Goal: Entertainment & Leisure: Consume media (video, audio)

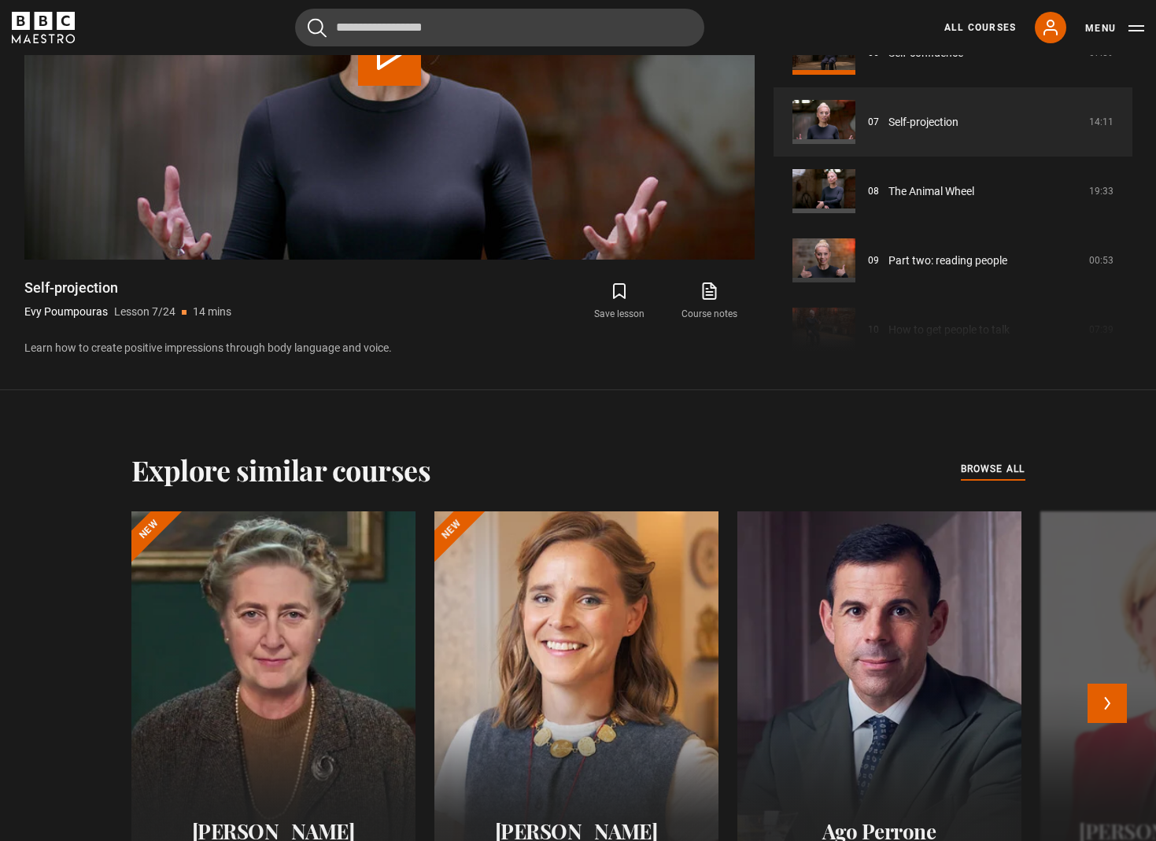
scroll to position [1074, 0]
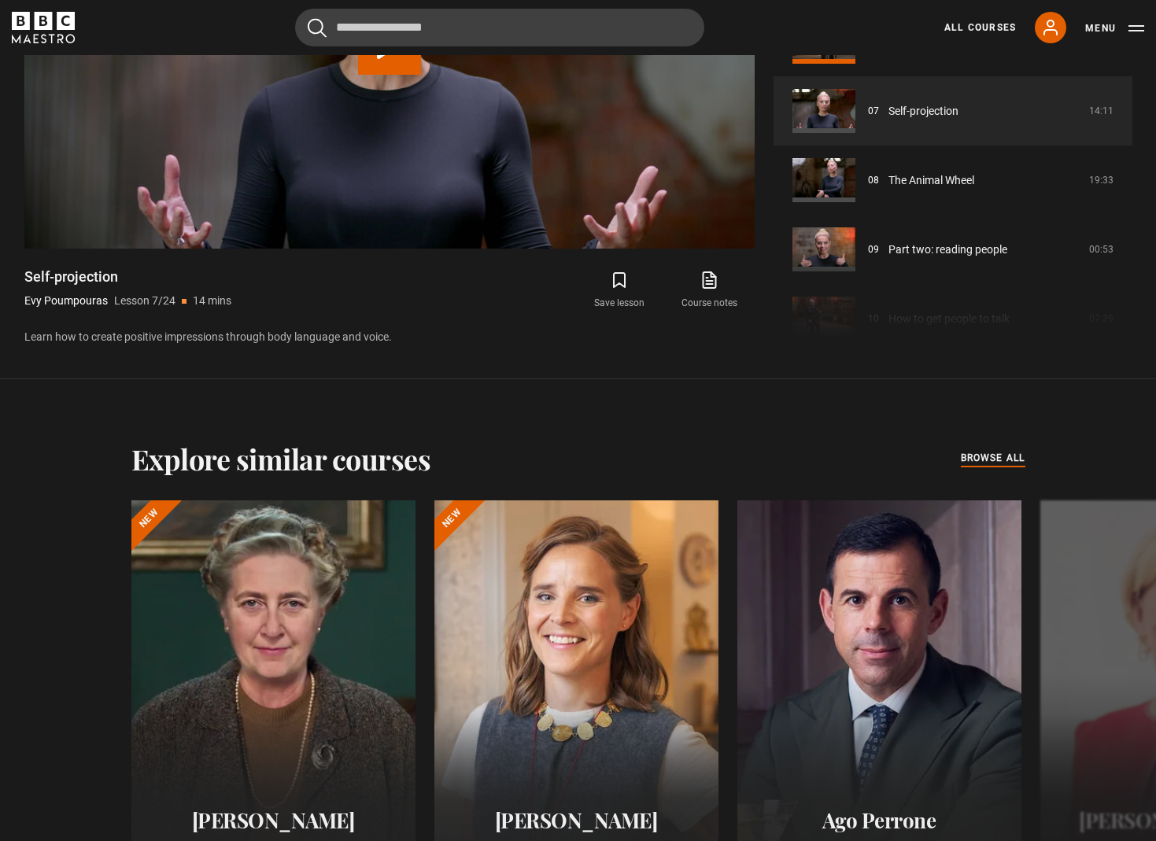
click at [1002, 463] on span "browse all" at bounding box center [993, 458] width 65 height 16
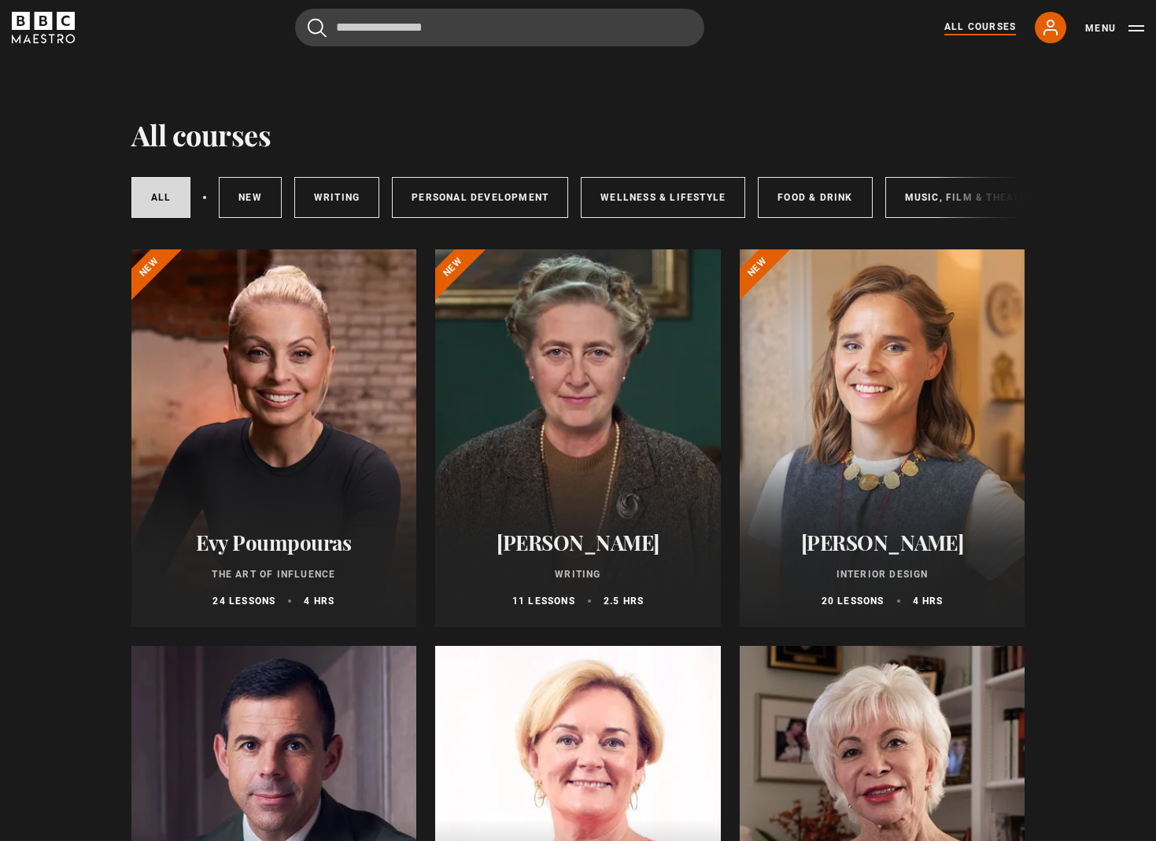
click at [863, 470] on div at bounding box center [882, 438] width 286 height 378
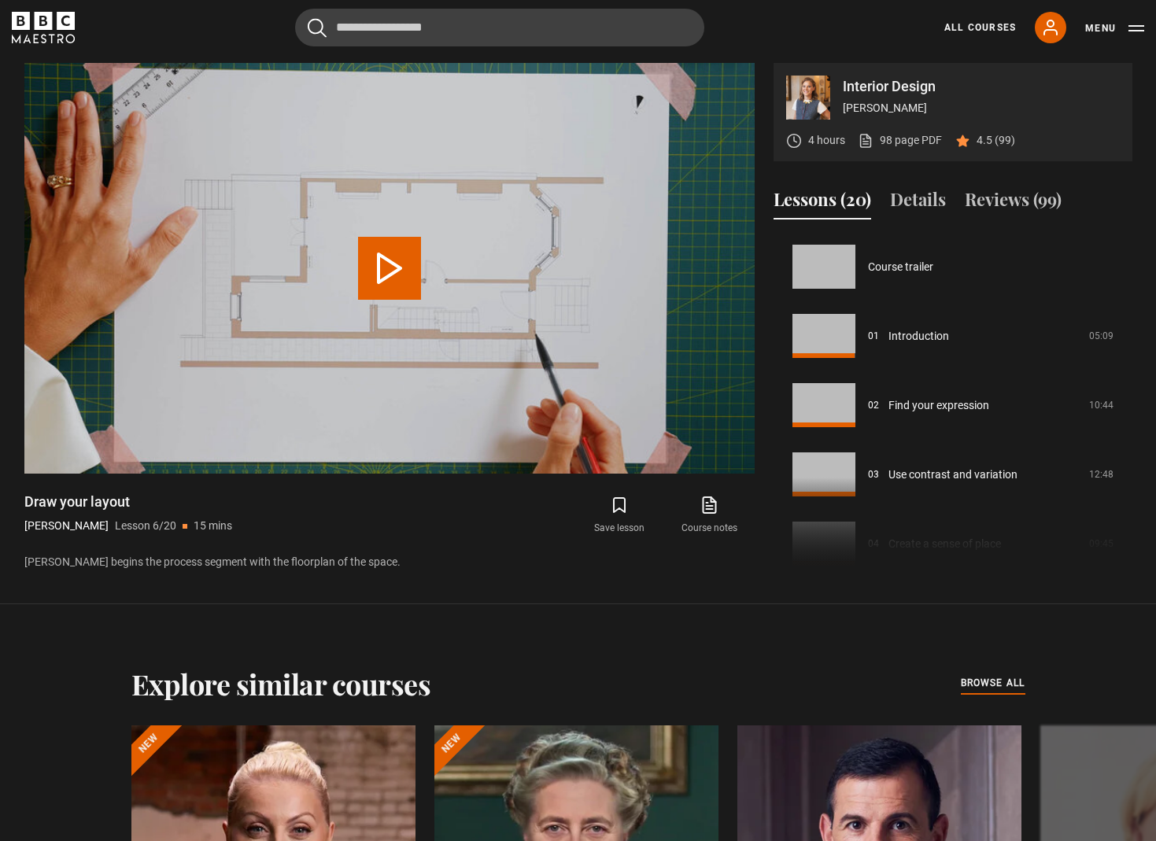
scroll to position [346, 0]
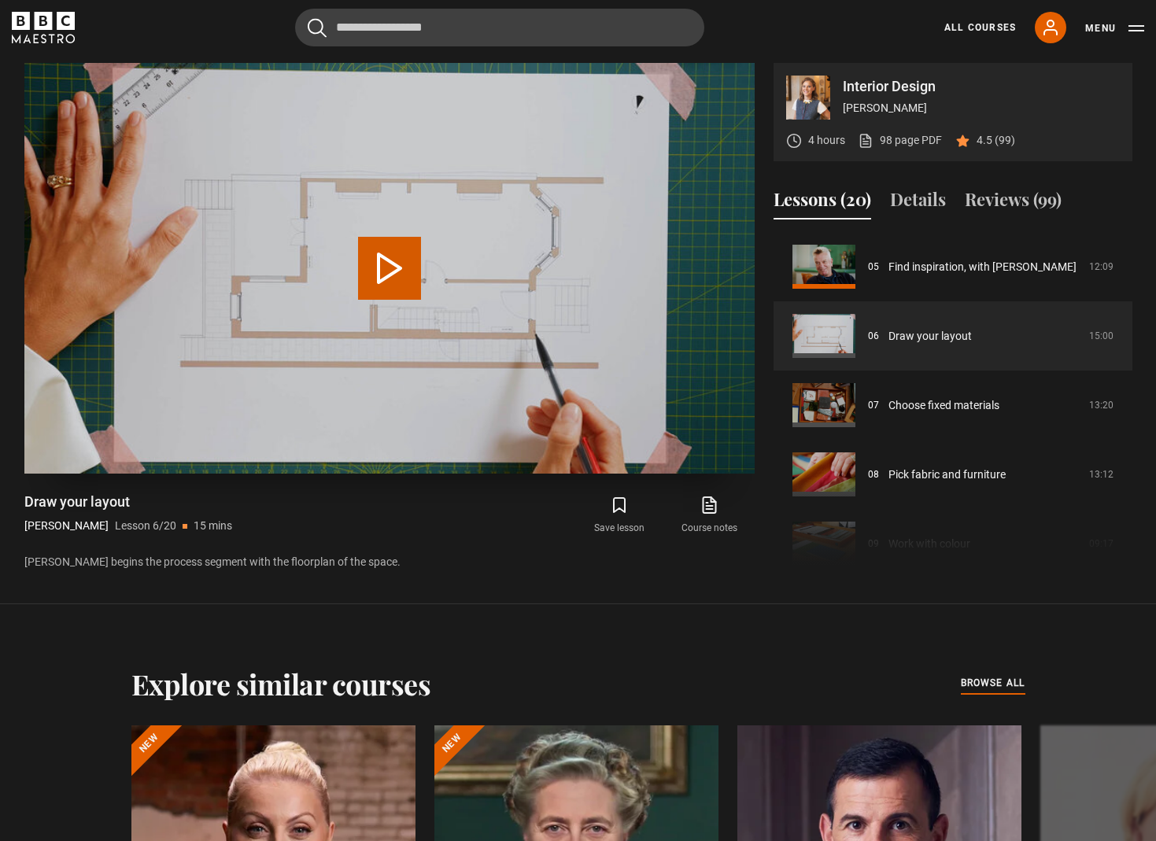
click at [370, 283] on button "Play Lesson Draw your layout" at bounding box center [389, 268] width 63 height 63
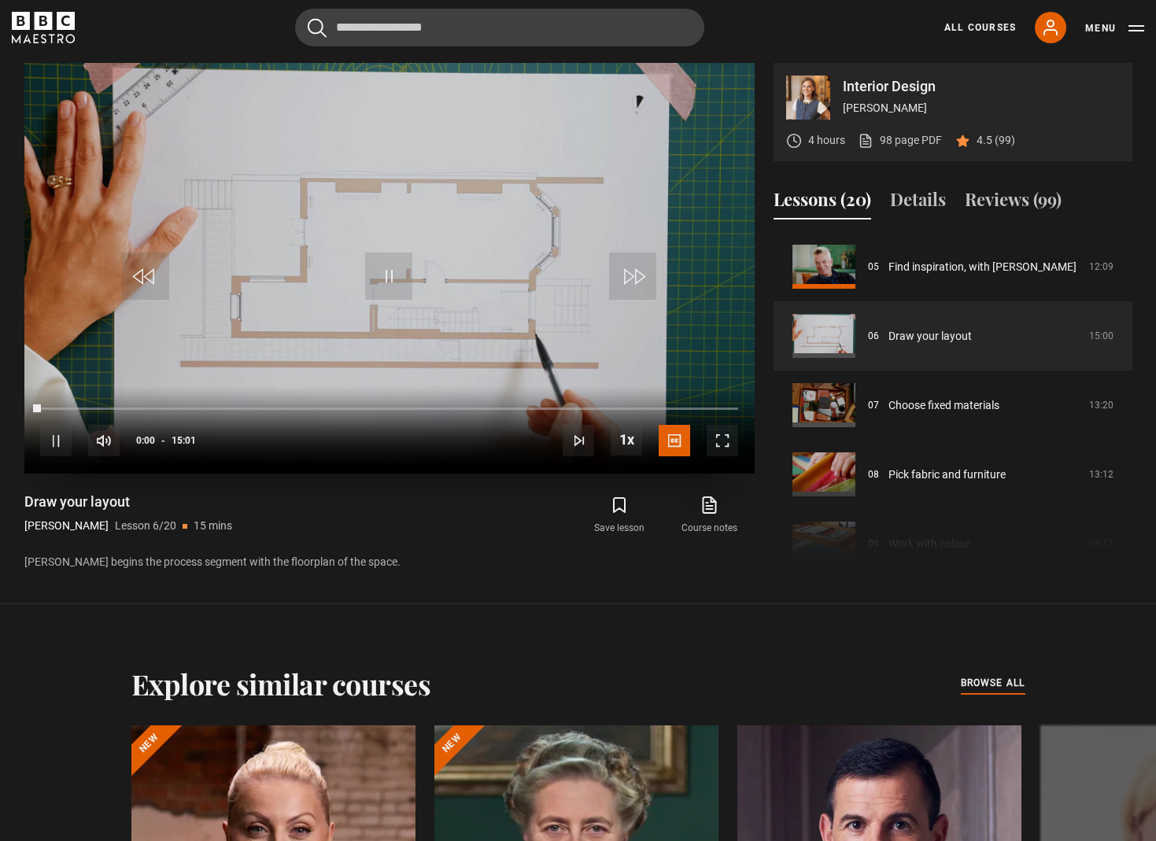
click at [722, 446] on span "Video Player" at bounding box center [721, 440] width 31 height 31
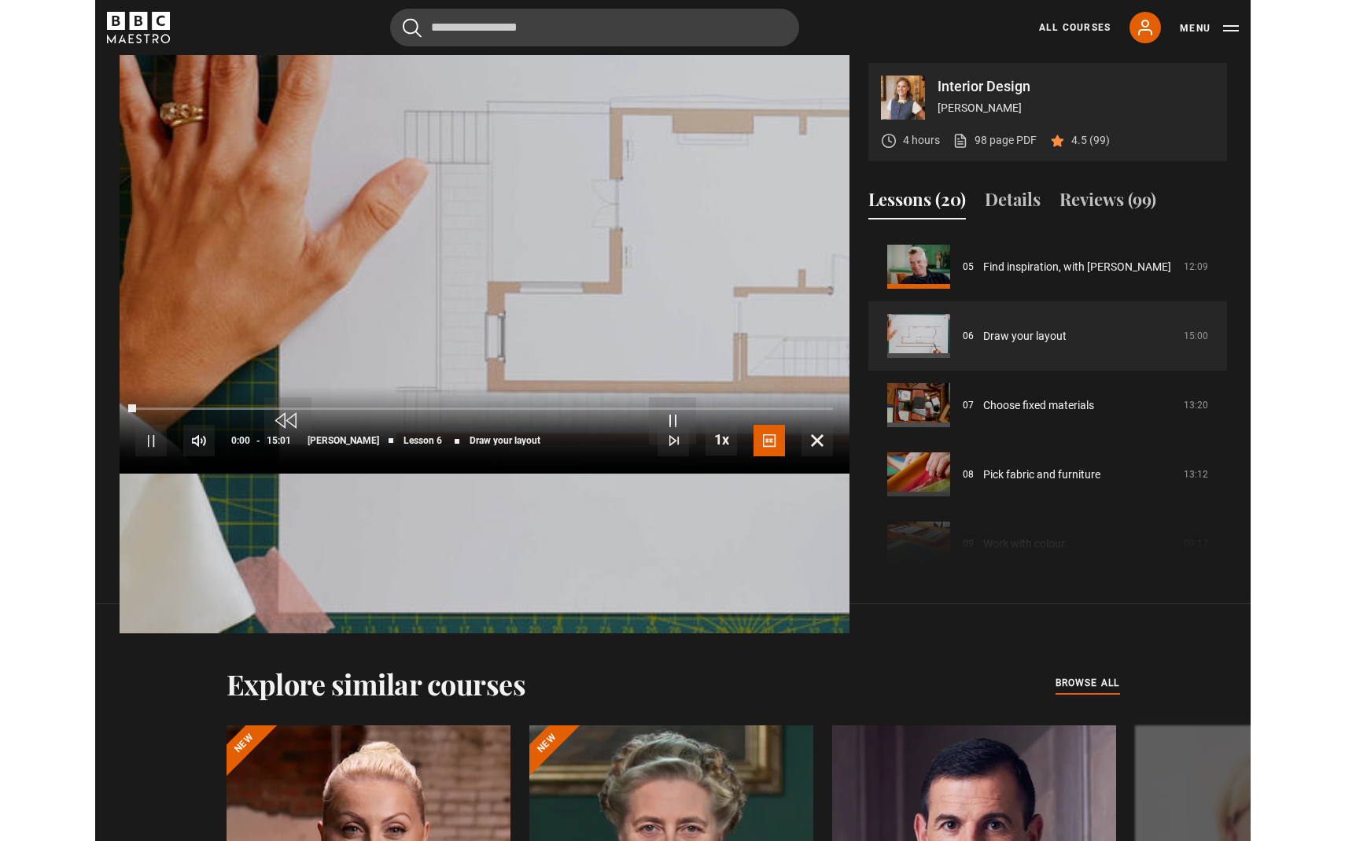
scroll to position [0, 0]
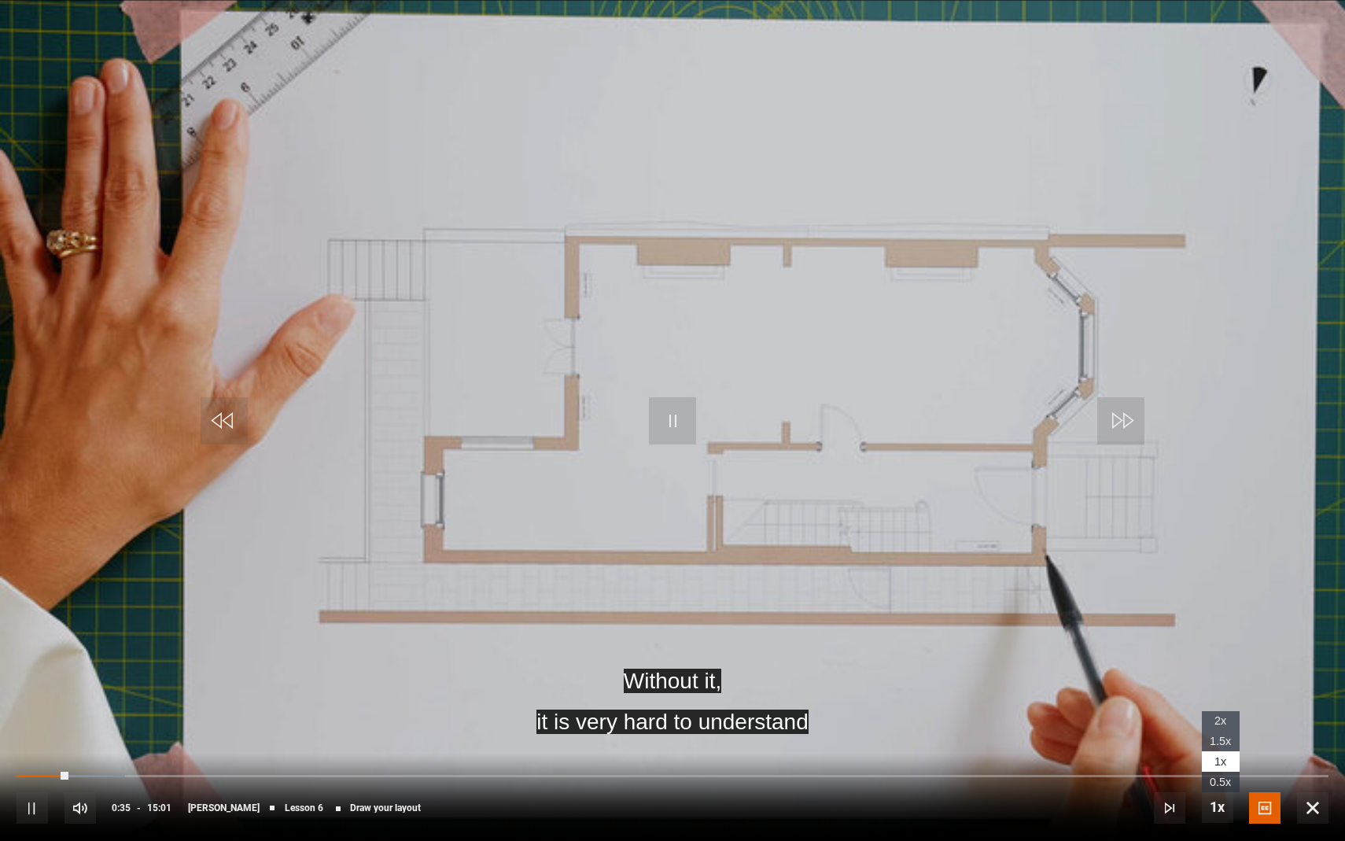
click at [1155, 813] on span "Video Player" at bounding box center [1217, 806] width 31 height 31
click at [1155, 802] on span "Video Player" at bounding box center [1217, 806] width 31 height 31
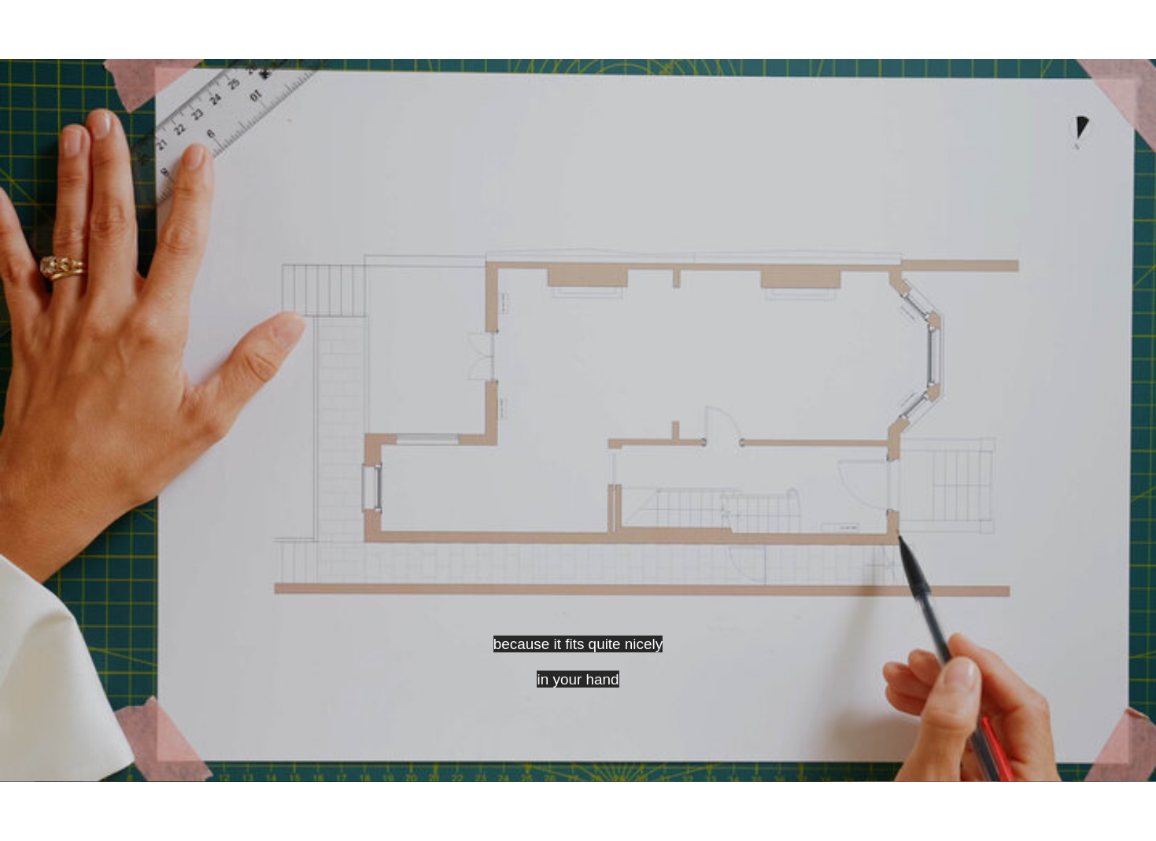
scroll to position [849, 0]
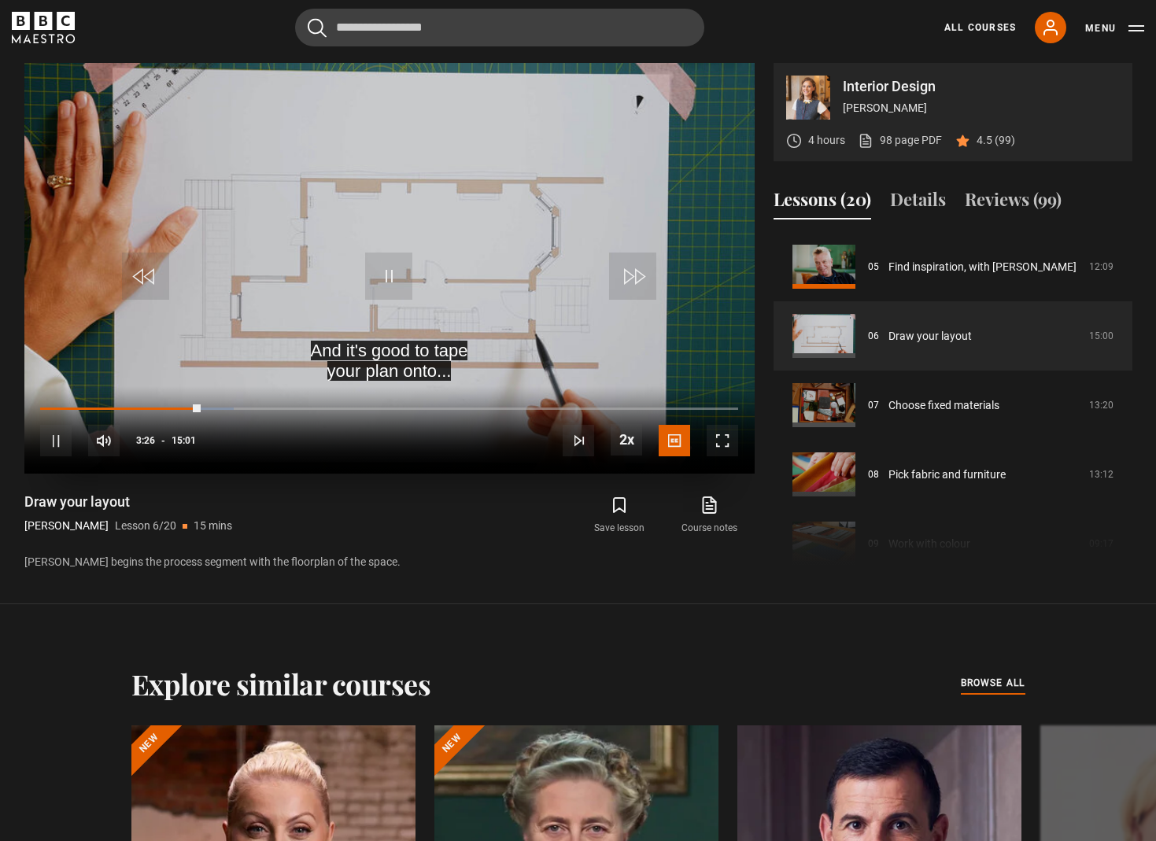
click at [721, 442] on span "Video Player" at bounding box center [721, 440] width 31 height 31
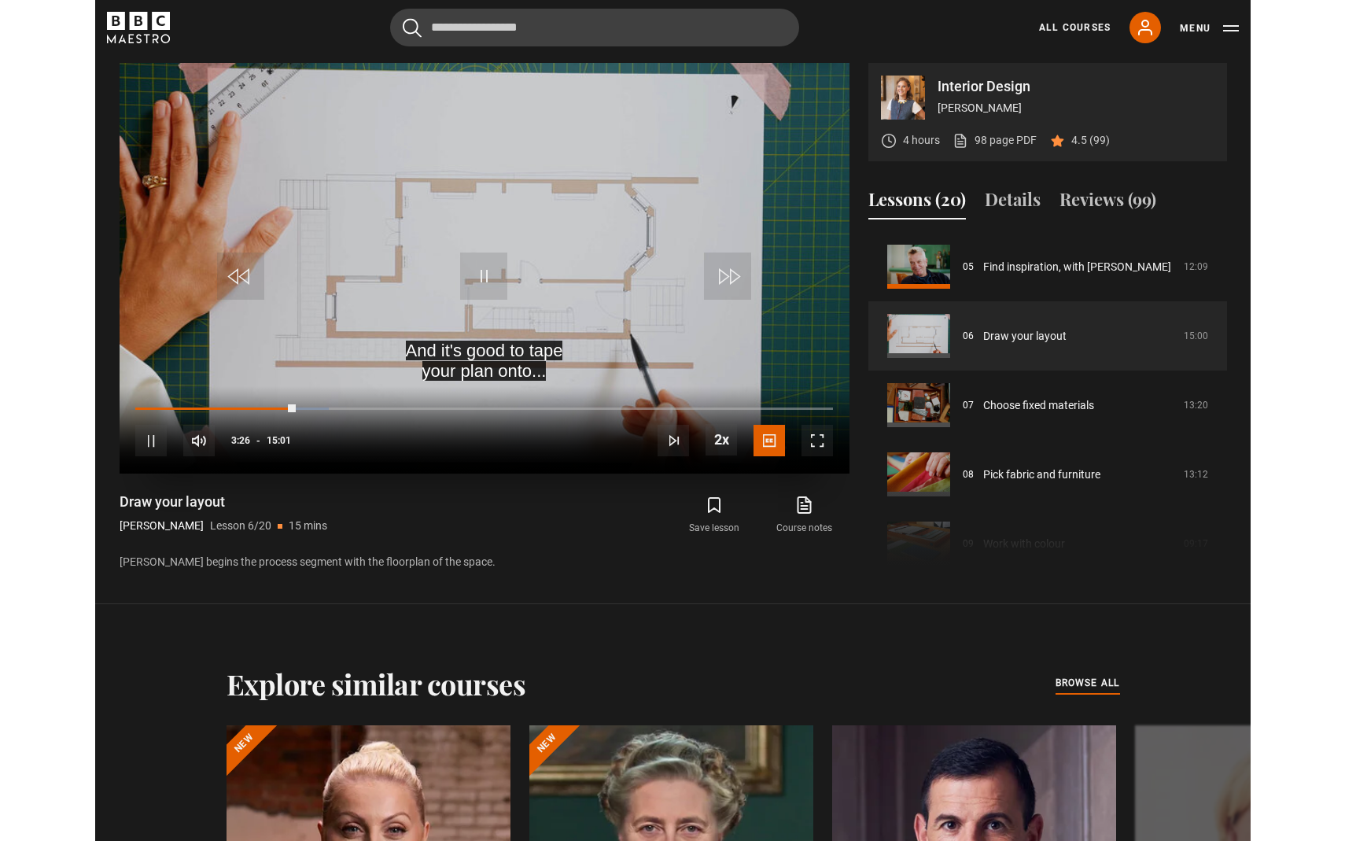
scroll to position [0, 0]
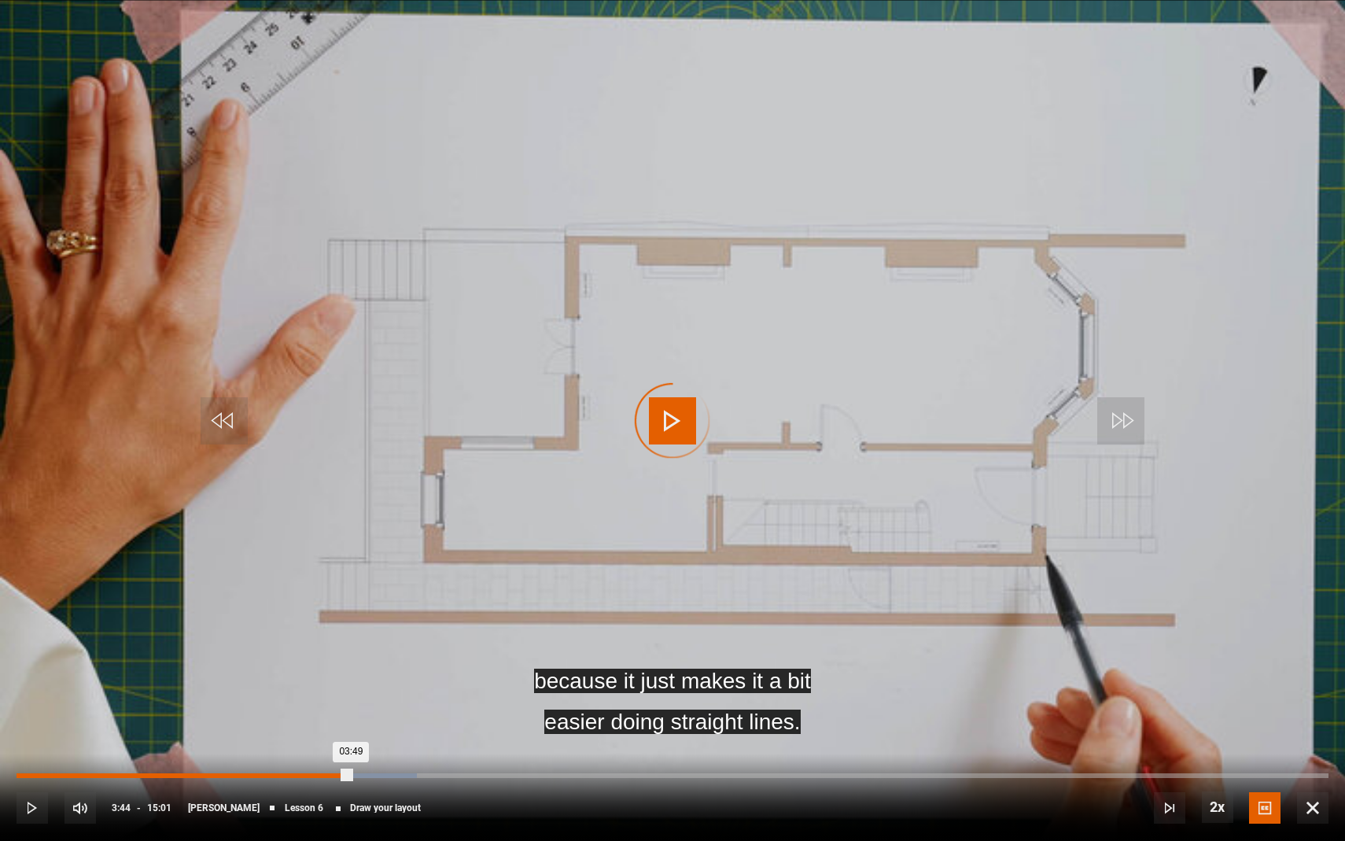
click at [343, 776] on div "03:49" at bounding box center [184, 775] width 335 height 5
click at [340, 776] on div "03:44" at bounding box center [180, 775] width 327 height 5
click at [340, 776] on div "03:42" at bounding box center [178, 775] width 323 height 5
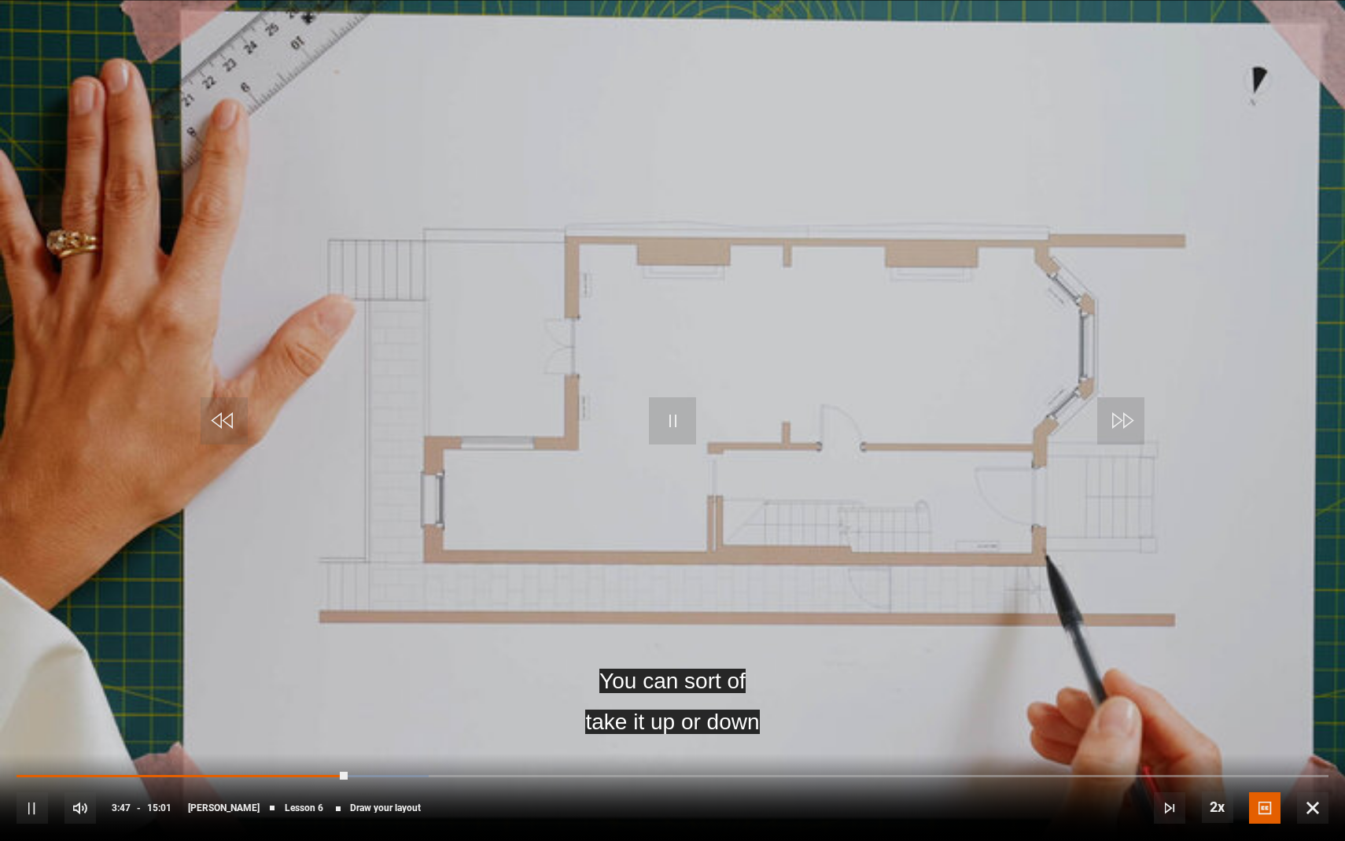
click at [640, 581] on video "Video Player" at bounding box center [672, 420] width 1345 height 841
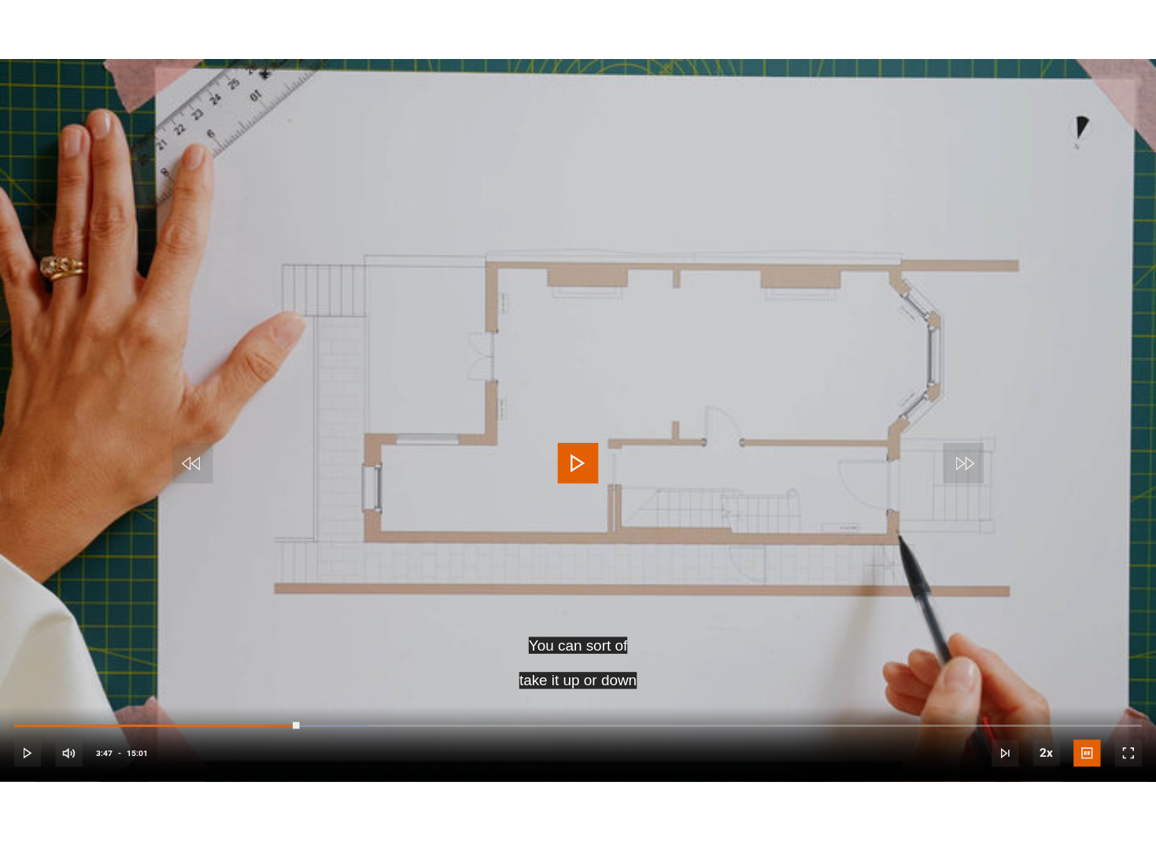
scroll to position [849, 0]
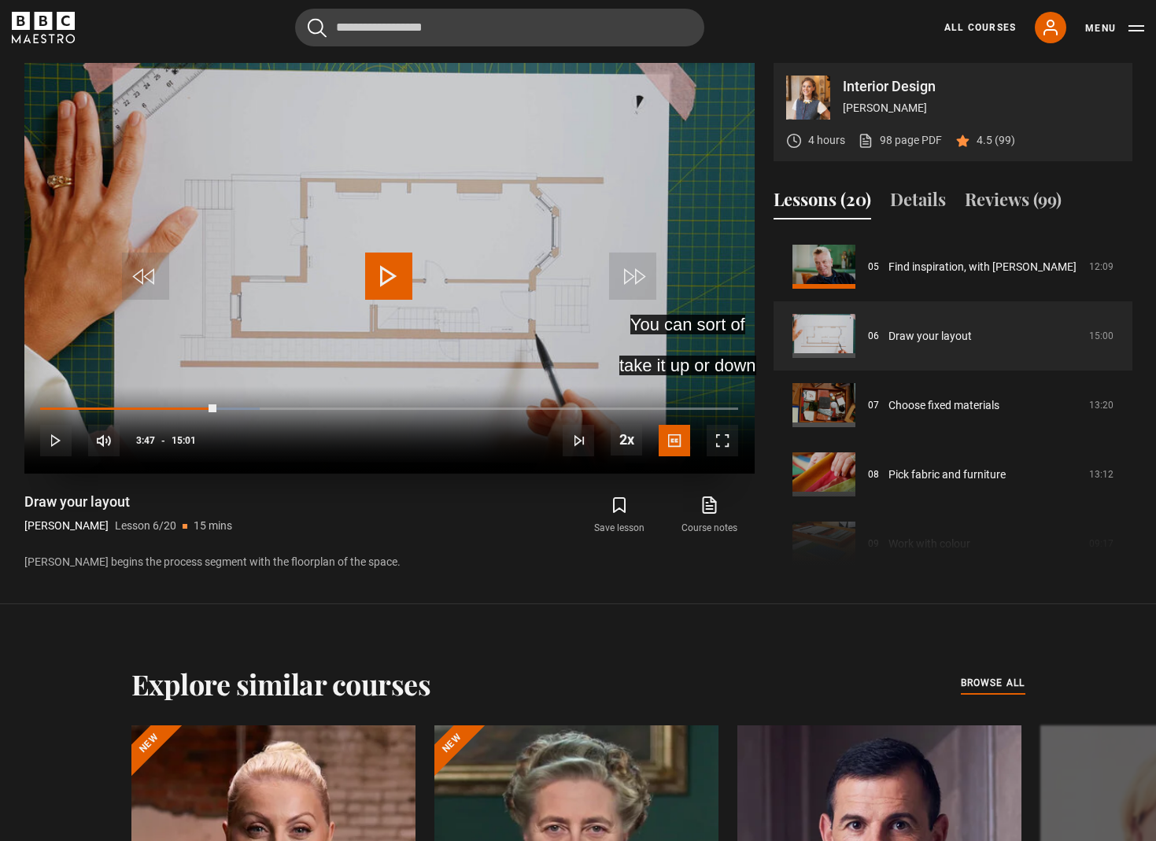
click at [328, 329] on video "Video Player" at bounding box center [389, 268] width 730 height 411
click at [718, 454] on span "Video Player" at bounding box center [721, 440] width 31 height 31
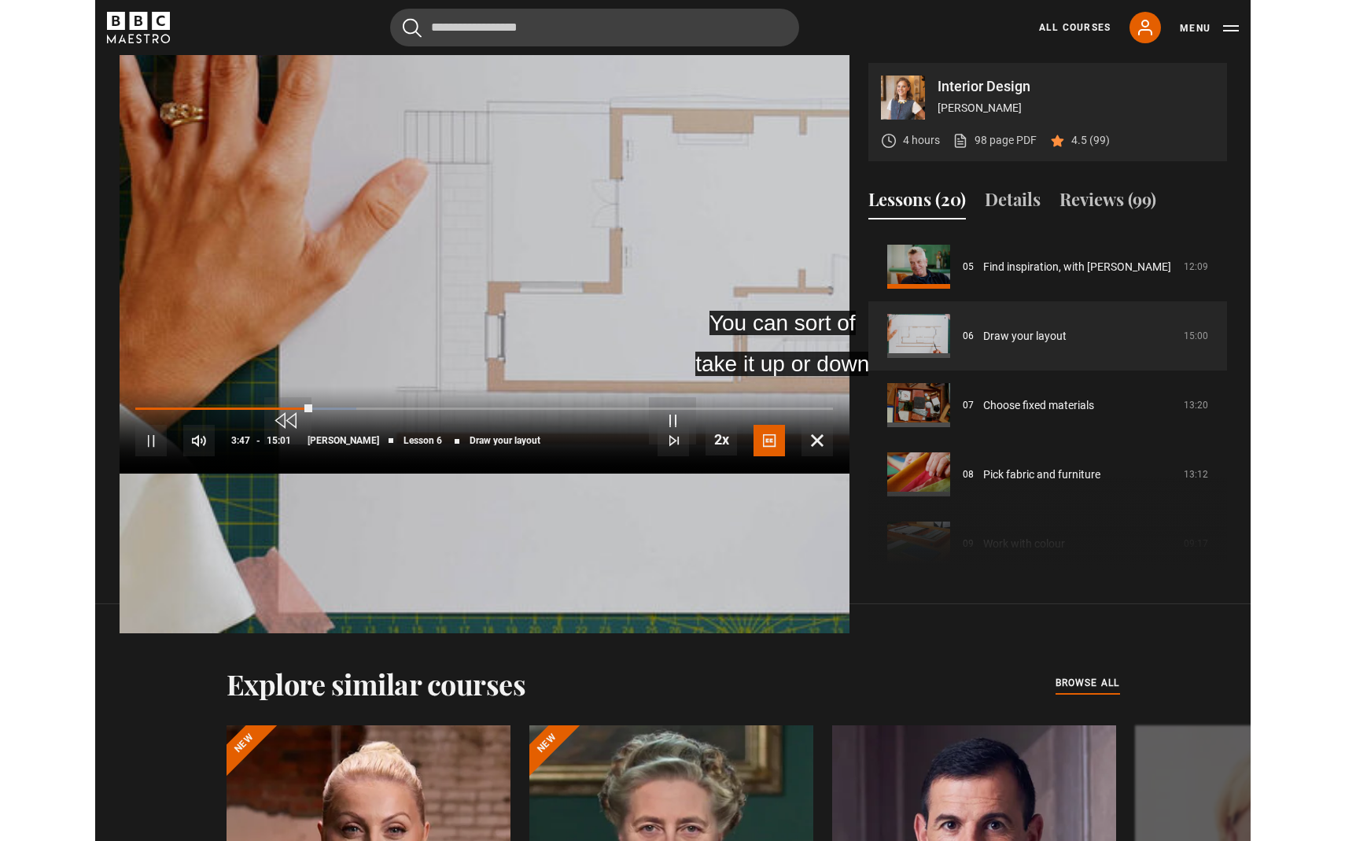
scroll to position [0, 0]
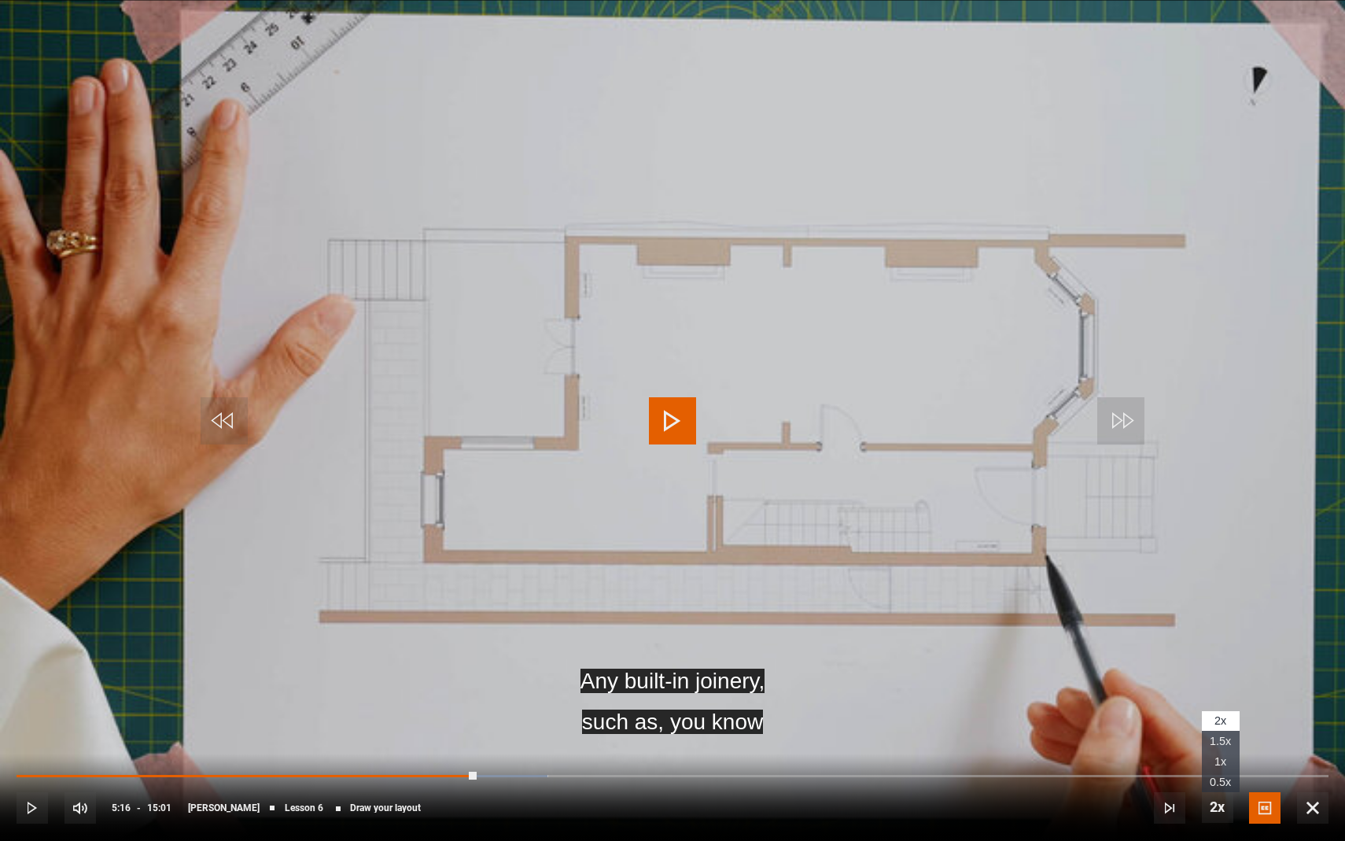
click at [1155, 810] on span "Video Player" at bounding box center [1217, 806] width 31 height 31
click at [1155, 806] on span "Video Player" at bounding box center [1217, 806] width 31 height 31
click at [872, 349] on video "Video Player" at bounding box center [672, 420] width 1345 height 841
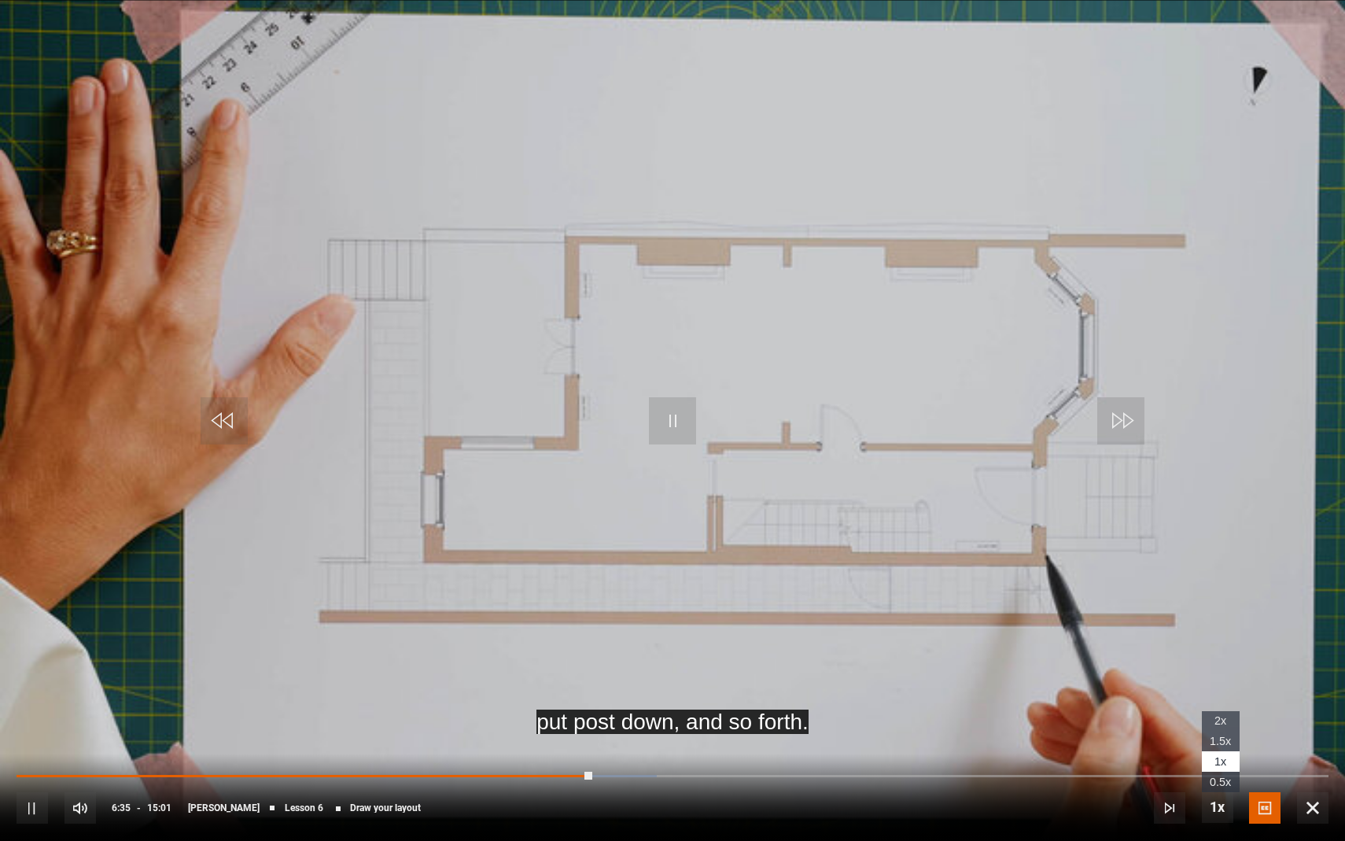
click at [1155, 802] on span "Video Player" at bounding box center [1217, 806] width 31 height 31
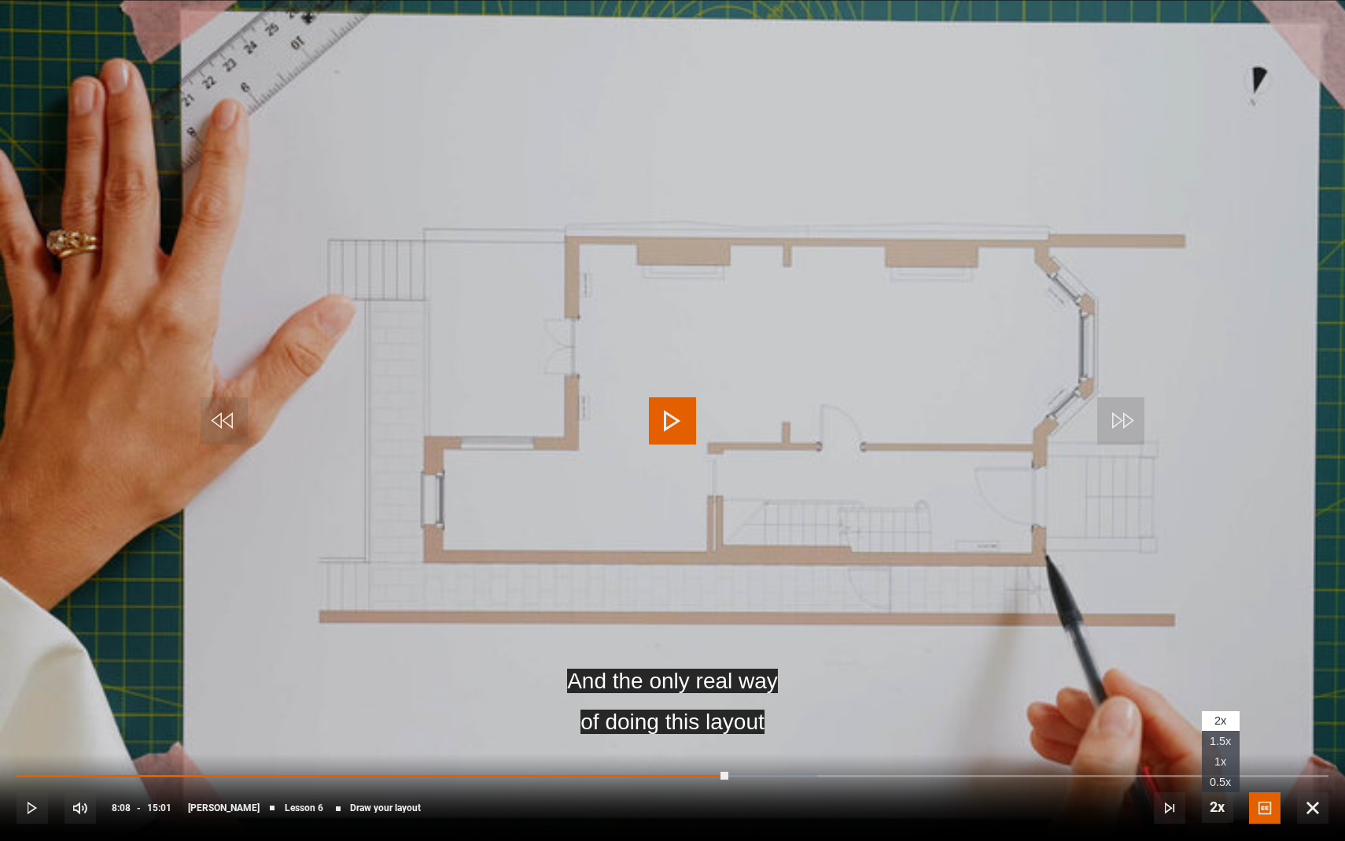
click at [1155, 810] on span "Video Player" at bounding box center [1217, 806] width 31 height 31
click at [998, 510] on video "Video Player" at bounding box center [672, 420] width 1345 height 841
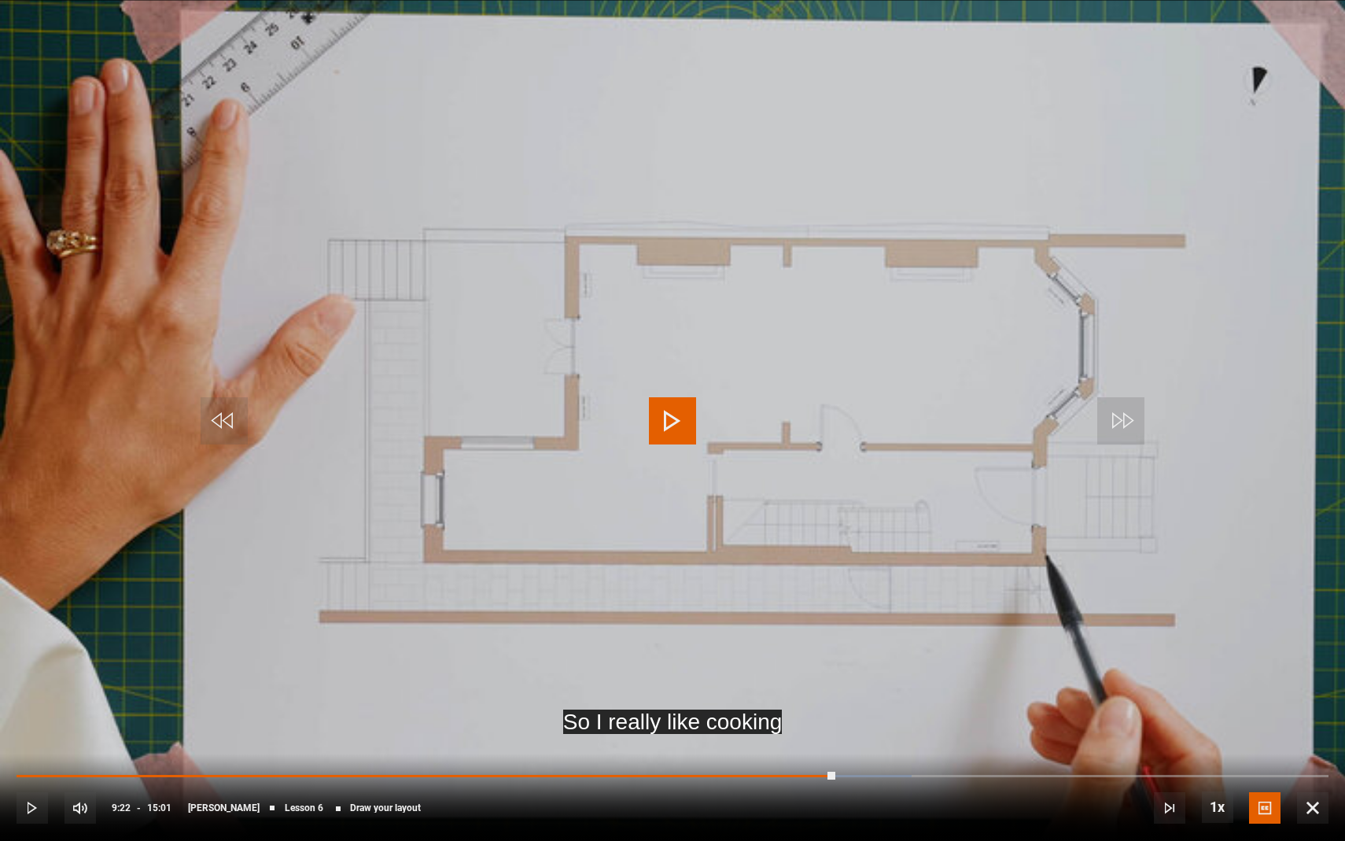
click at [998, 510] on video "Video Player" at bounding box center [672, 420] width 1345 height 841
click at [1155, 810] on span "Video Player" at bounding box center [1217, 806] width 31 height 31
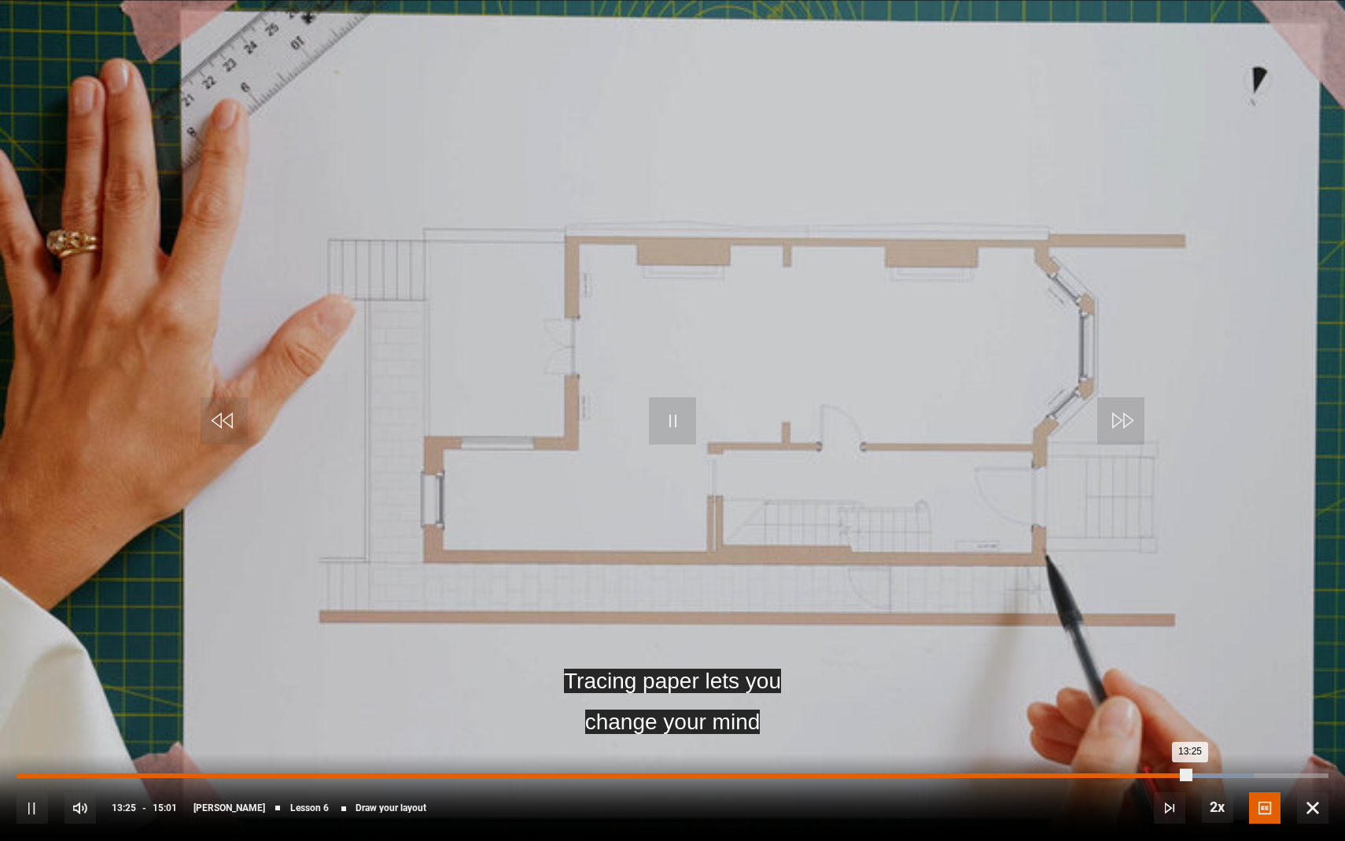
click at [1155, 775] on div "Loaded : 94.31% 13:07 13:25" at bounding box center [673, 775] width 1312 height 5
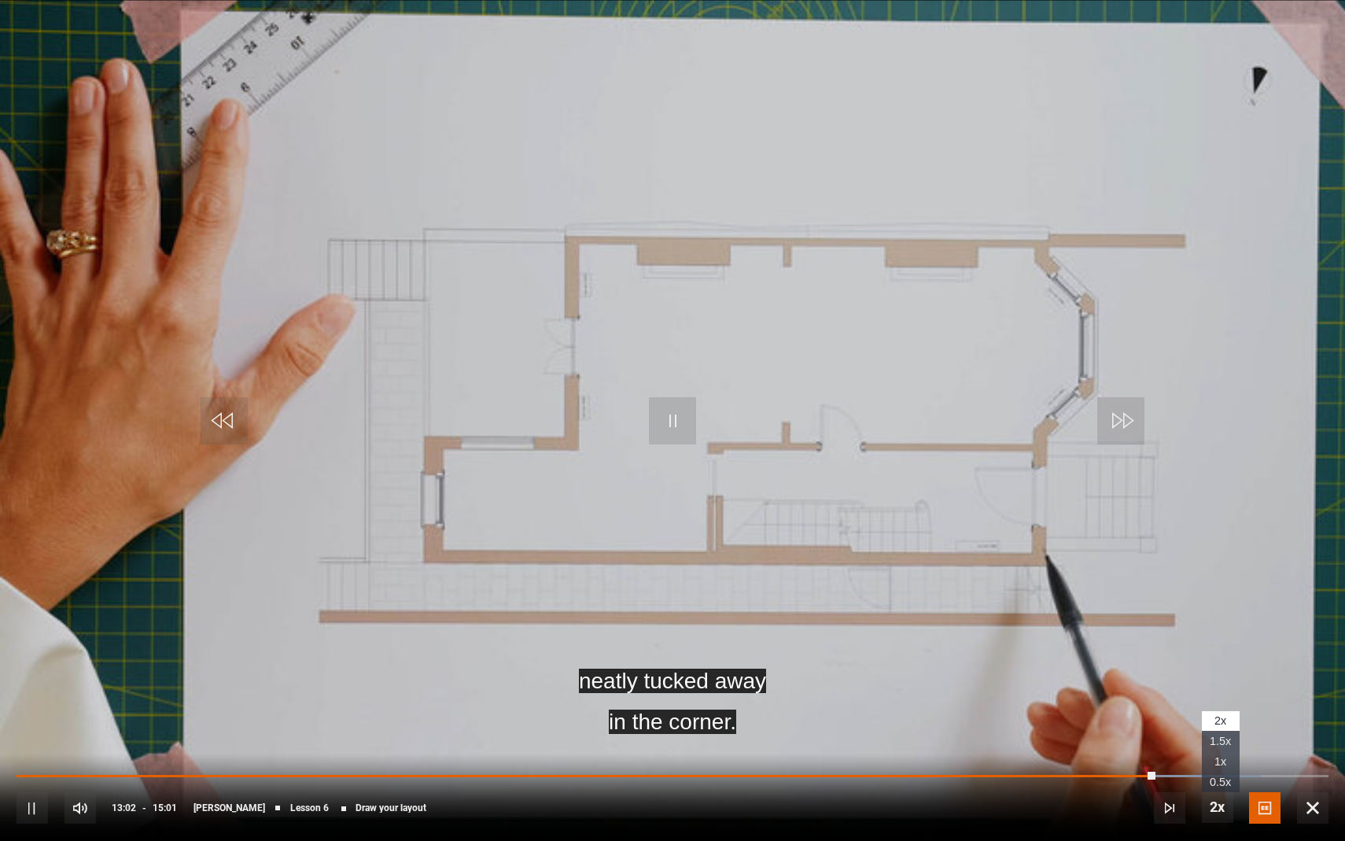
click at [1155, 805] on span "Video Player" at bounding box center [1217, 806] width 31 height 31
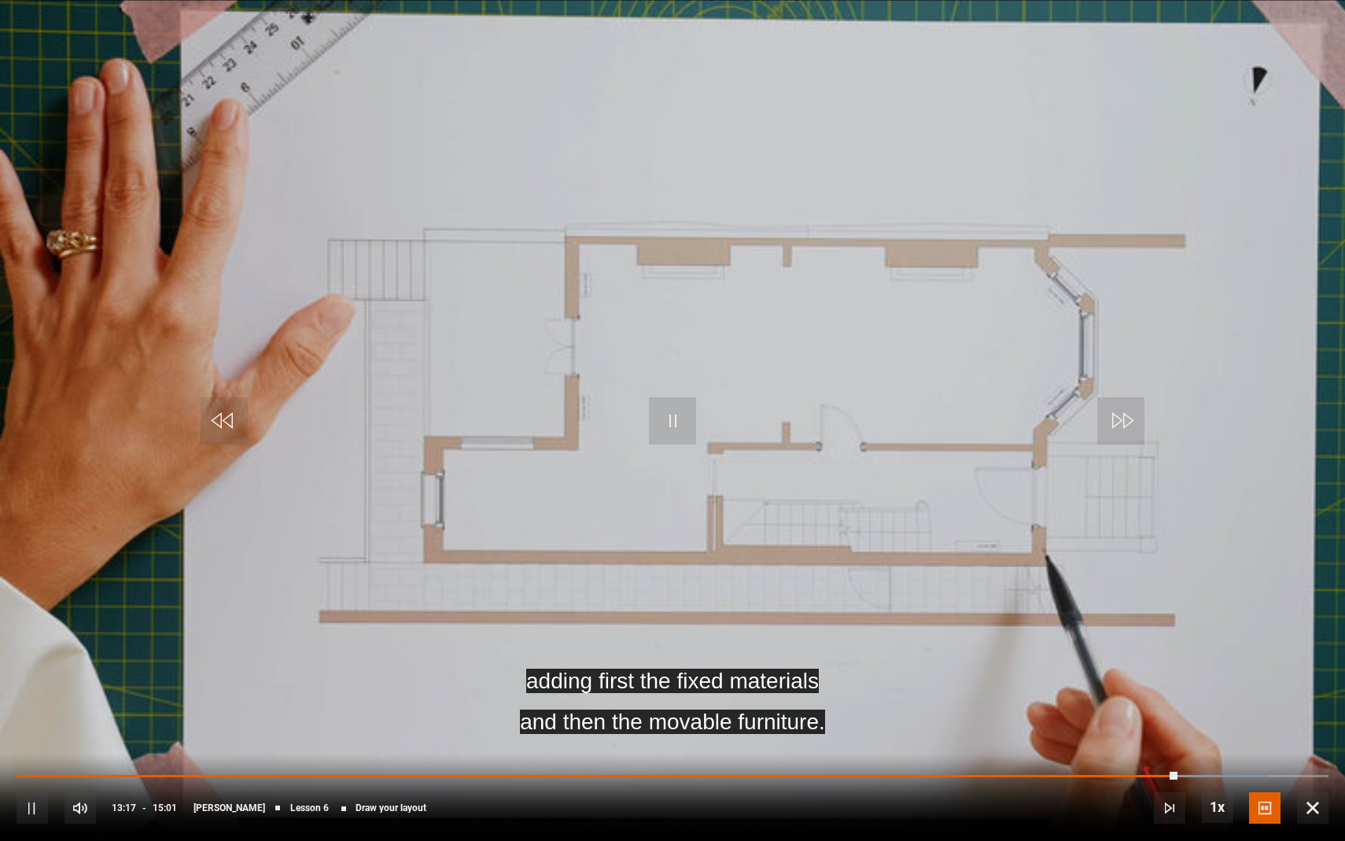
click at [835, 401] on video "Video Player" at bounding box center [672, 420] width 1345 height 841
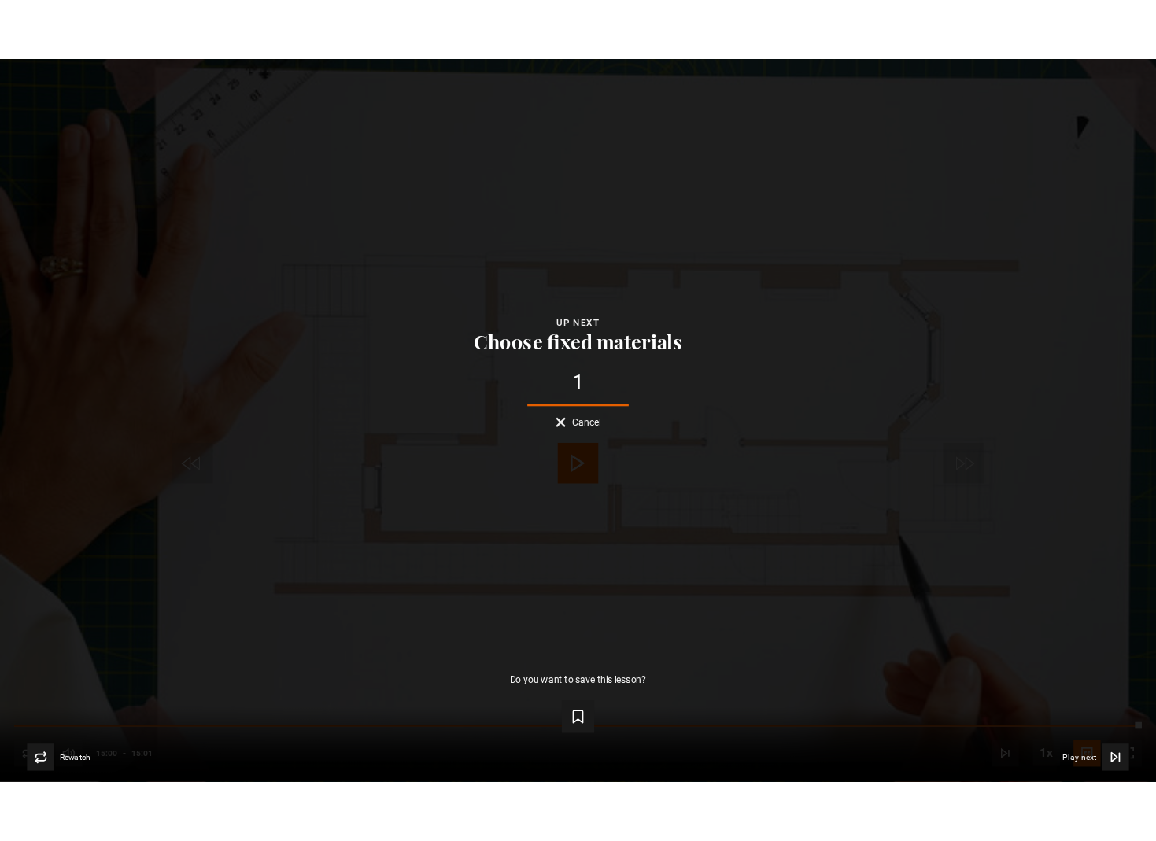
scroll to position [849, 0]
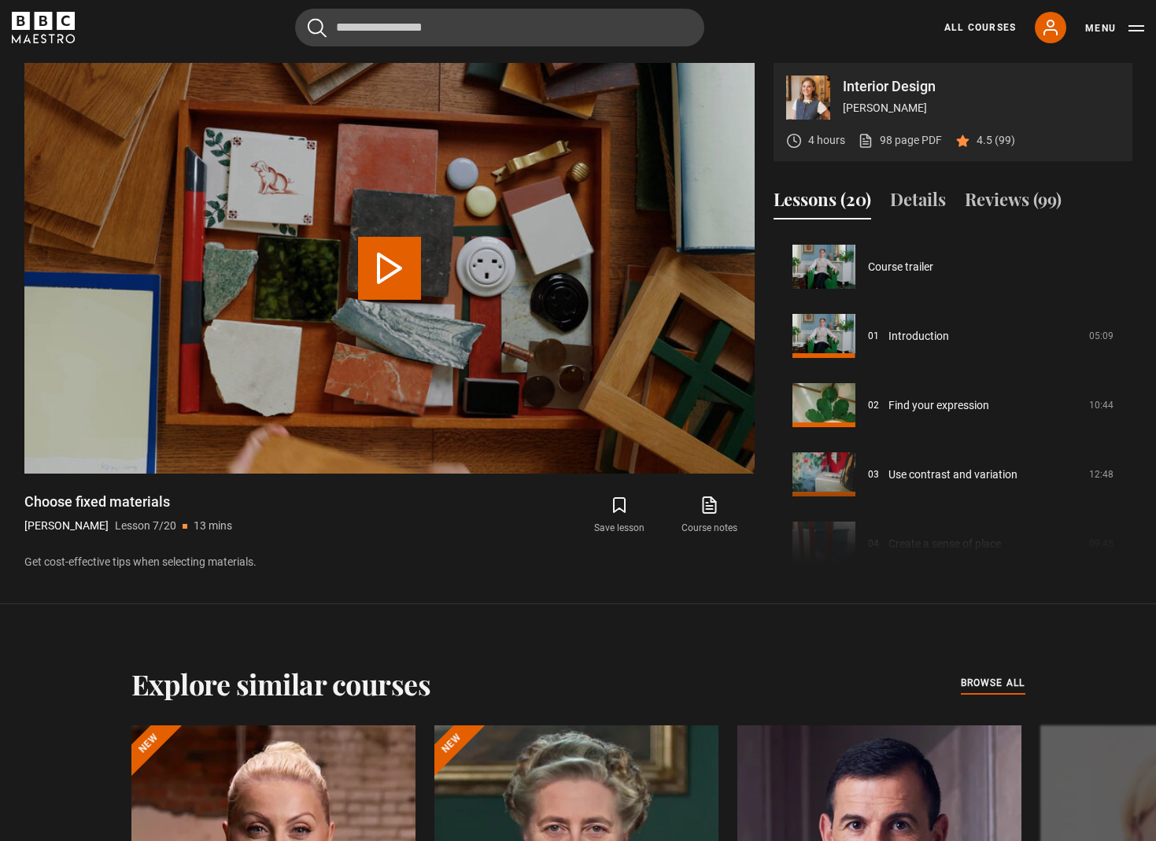
scroll to position [415, 0]
